Goal: Information Seeking & Learning: Learn about a topic

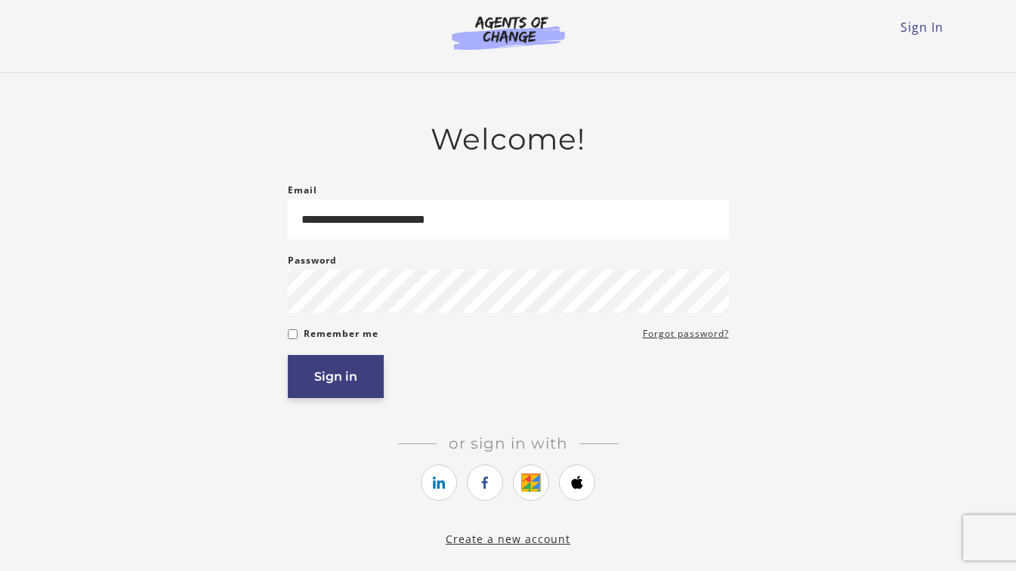
click at [293, 372] on button "Sign in" at bounding box center [336, 376] width 96 height 43
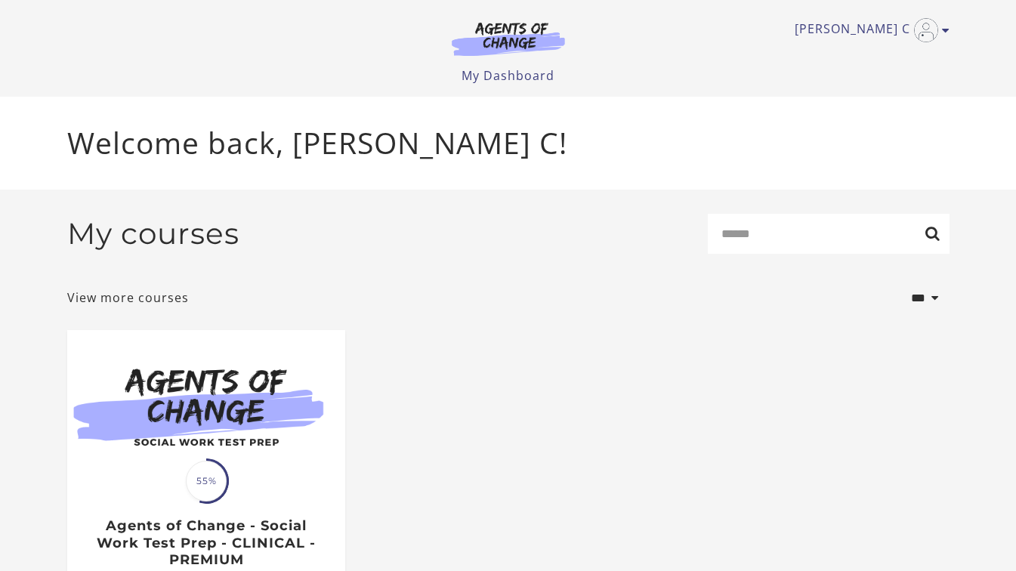
scroll to position [124, 0]
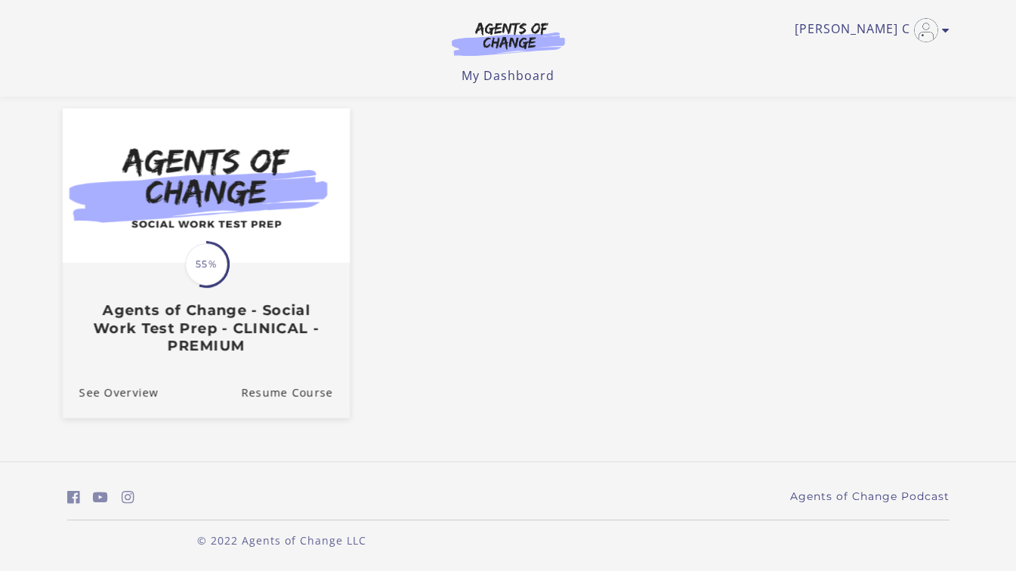
click at [256, 241] on img at bounding box center [205, 186] width 287 height 155
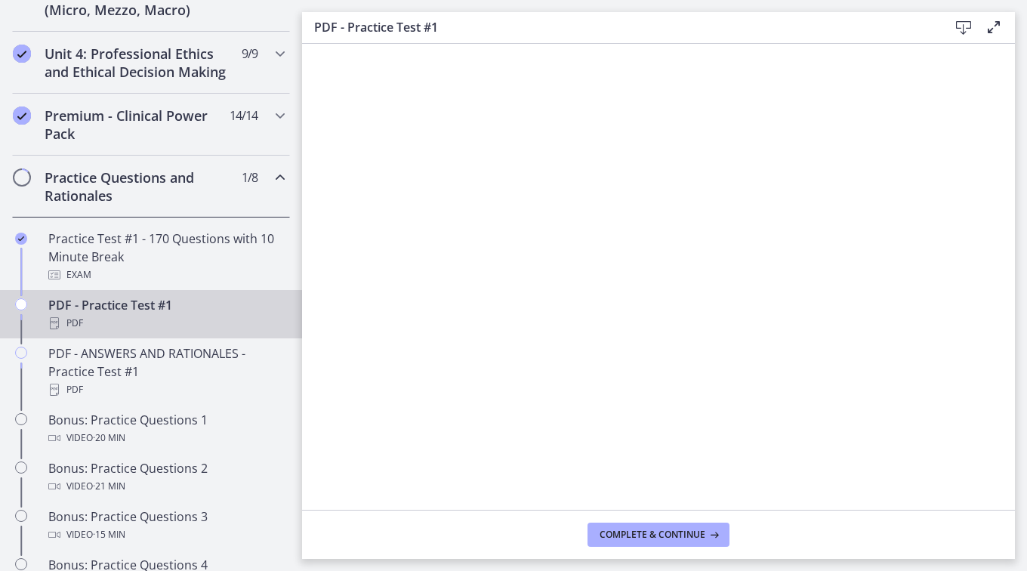
scroll to position [954, 0]
